Goal: Task Accomplishment & Management: Manage account settings

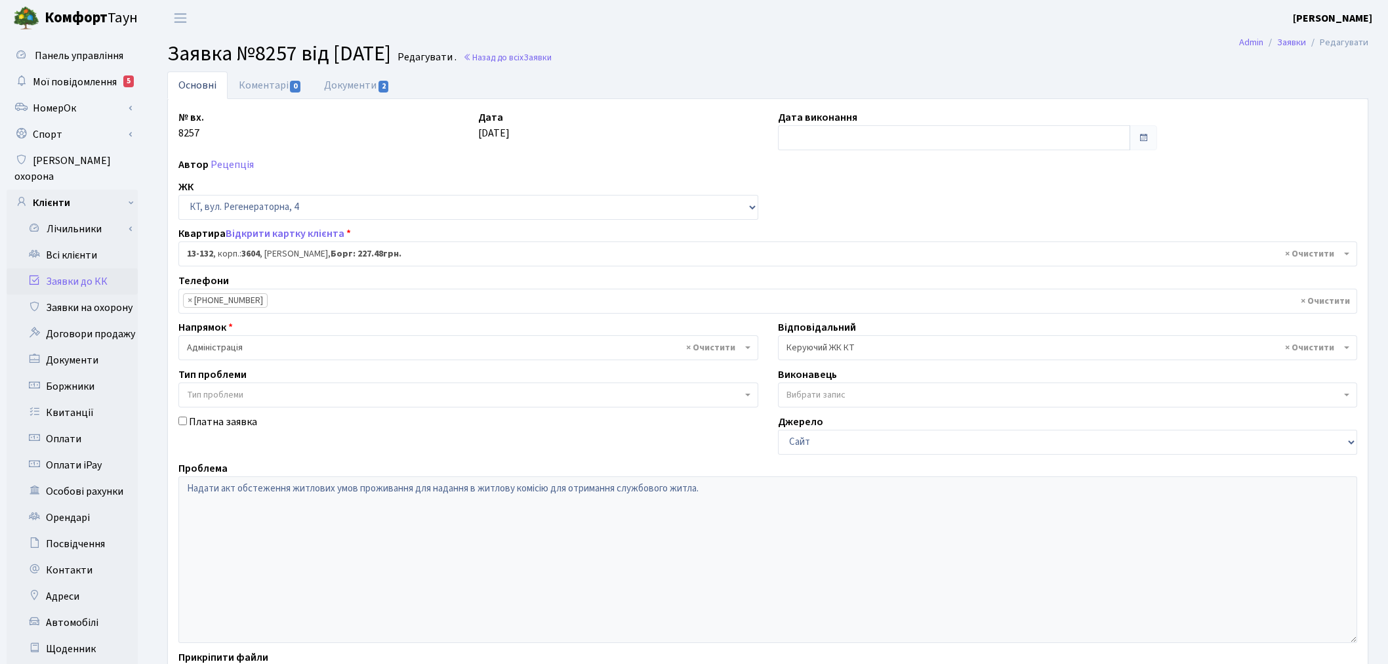
select select "7778"
click at [73, 268] on link "Заявки до КК" at bounding box center [72, 281] width 131 height 26
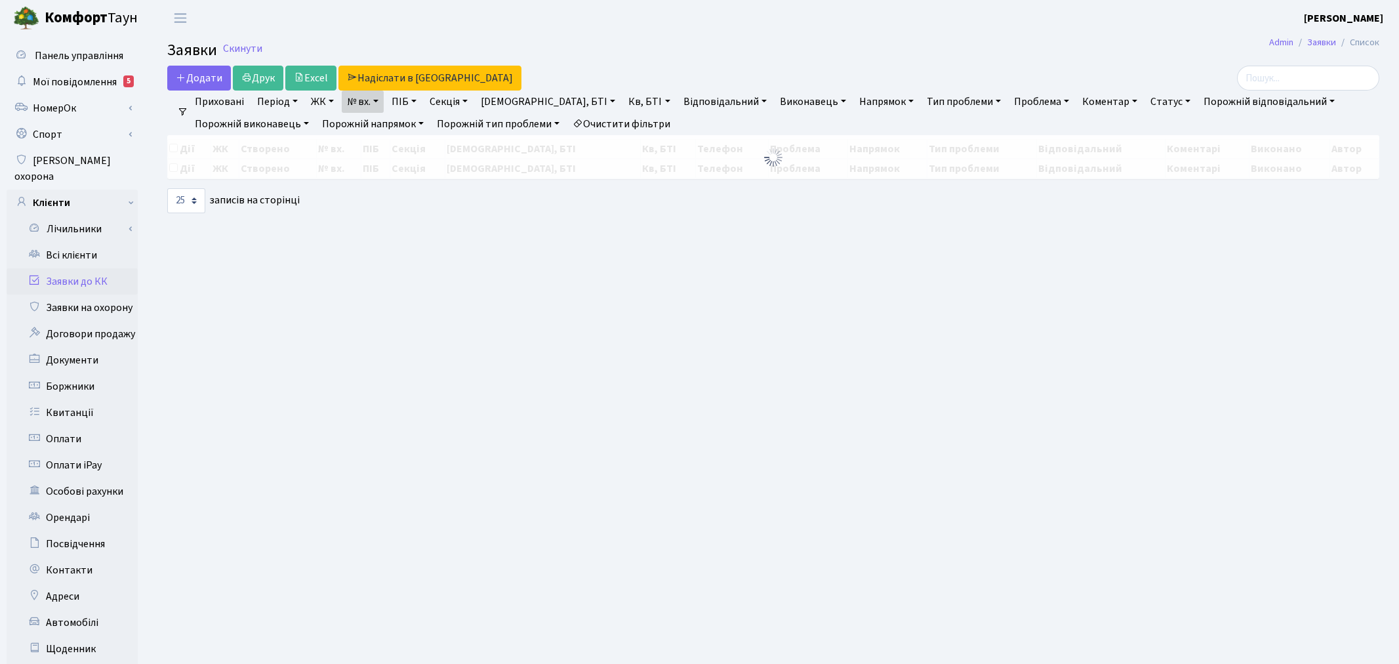
select select "25"
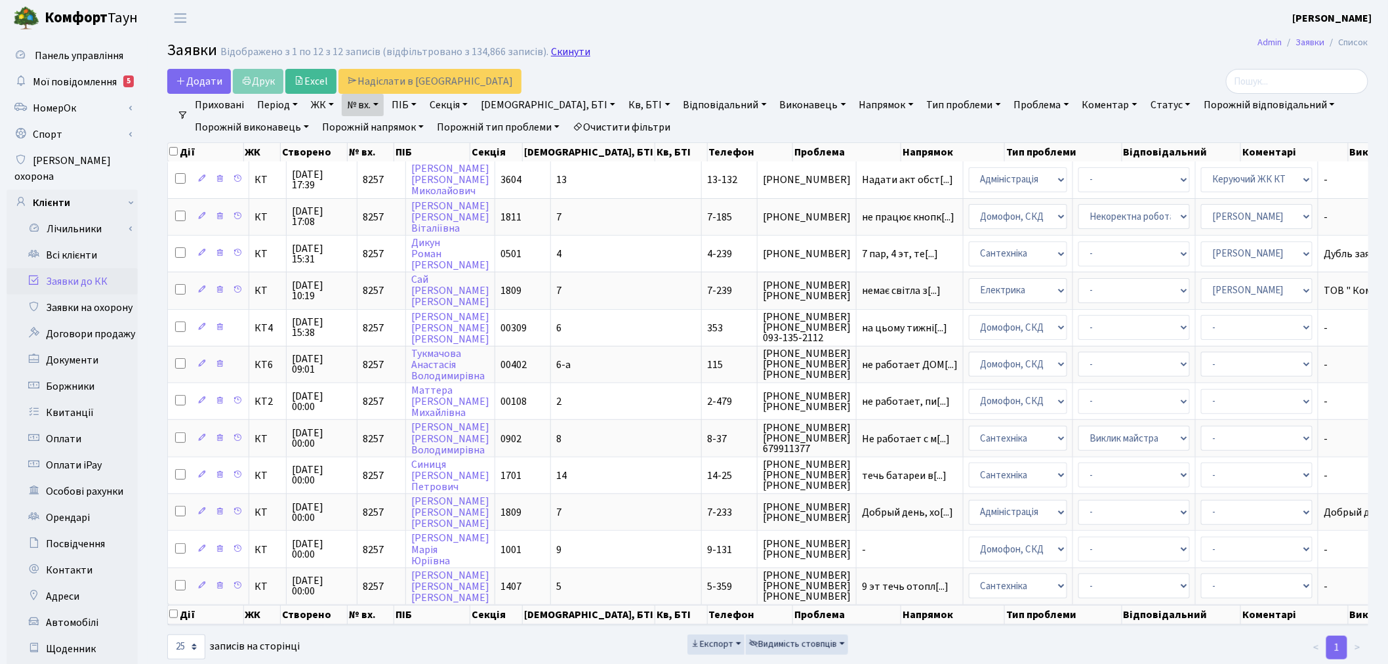
click at [561, 52] on link "Скинути" at bounding box center [570, 52] width 39 height 12
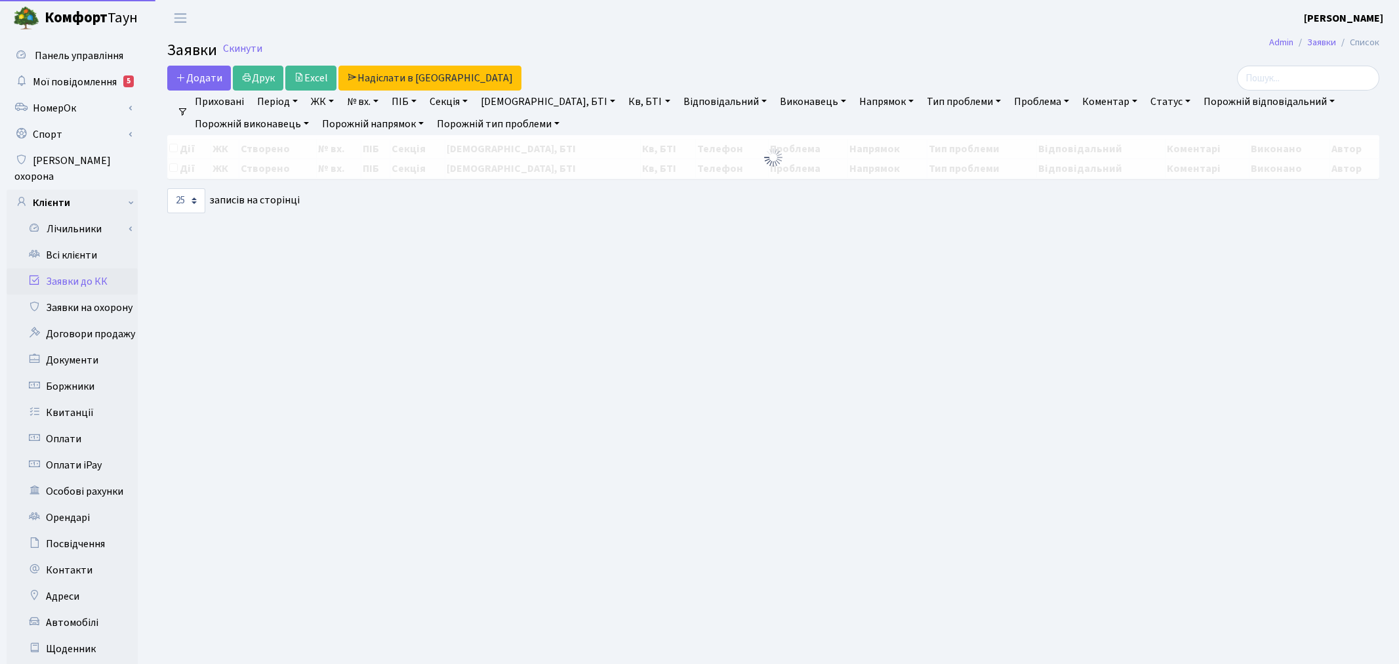
select select "25"
